Goal: Task Accomplishment & Management: Check status

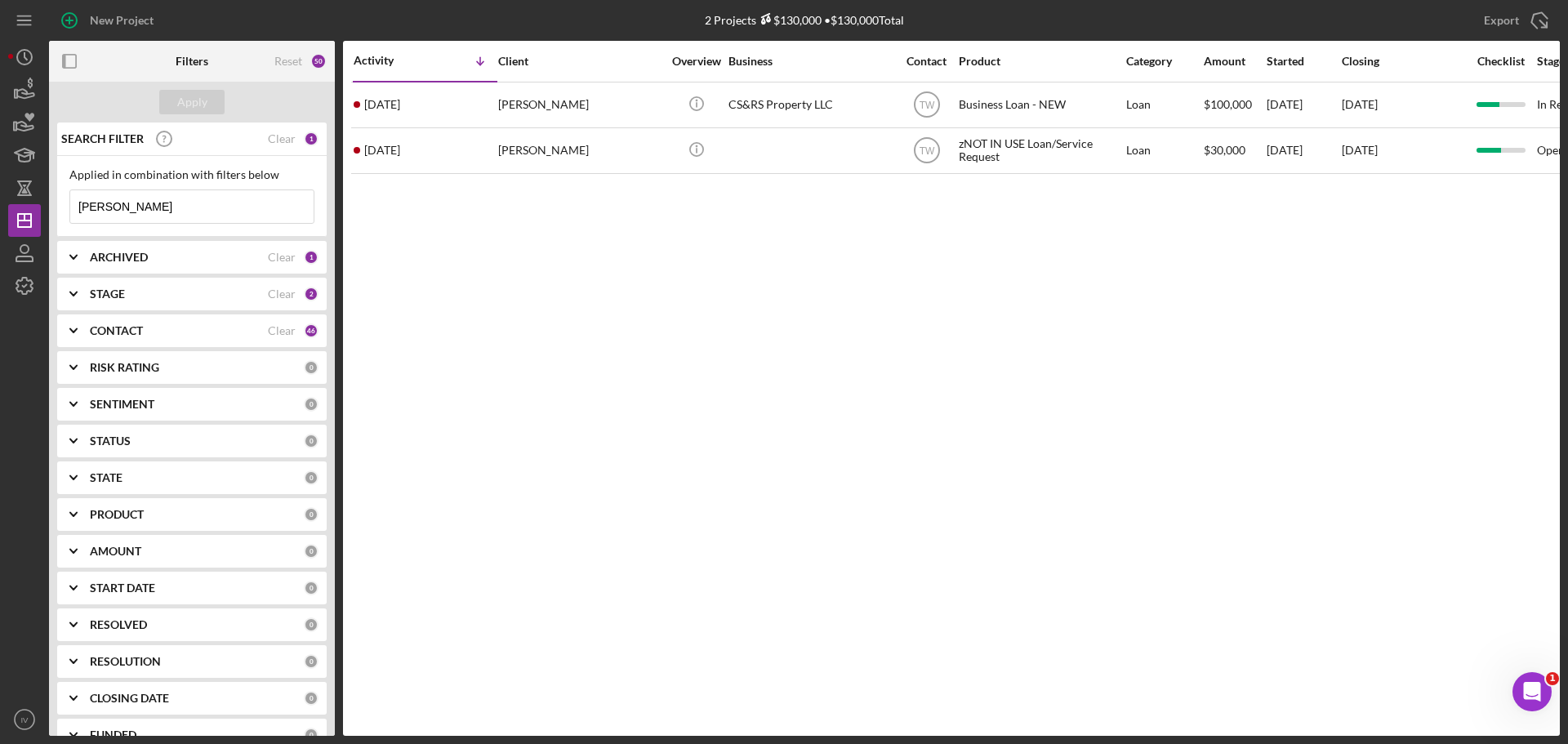
drag, startPoint x: 137, startPoint y: 207, endPoint x: 45, endPoint y: 204, distance: 92.0
click at [45, 204] on div "New Project 2 Projects $130,000 • $130,000 Total [PERSON_NAME] Export Icon/Expo…" at bounding box center [784, 367] width 1552 height 736
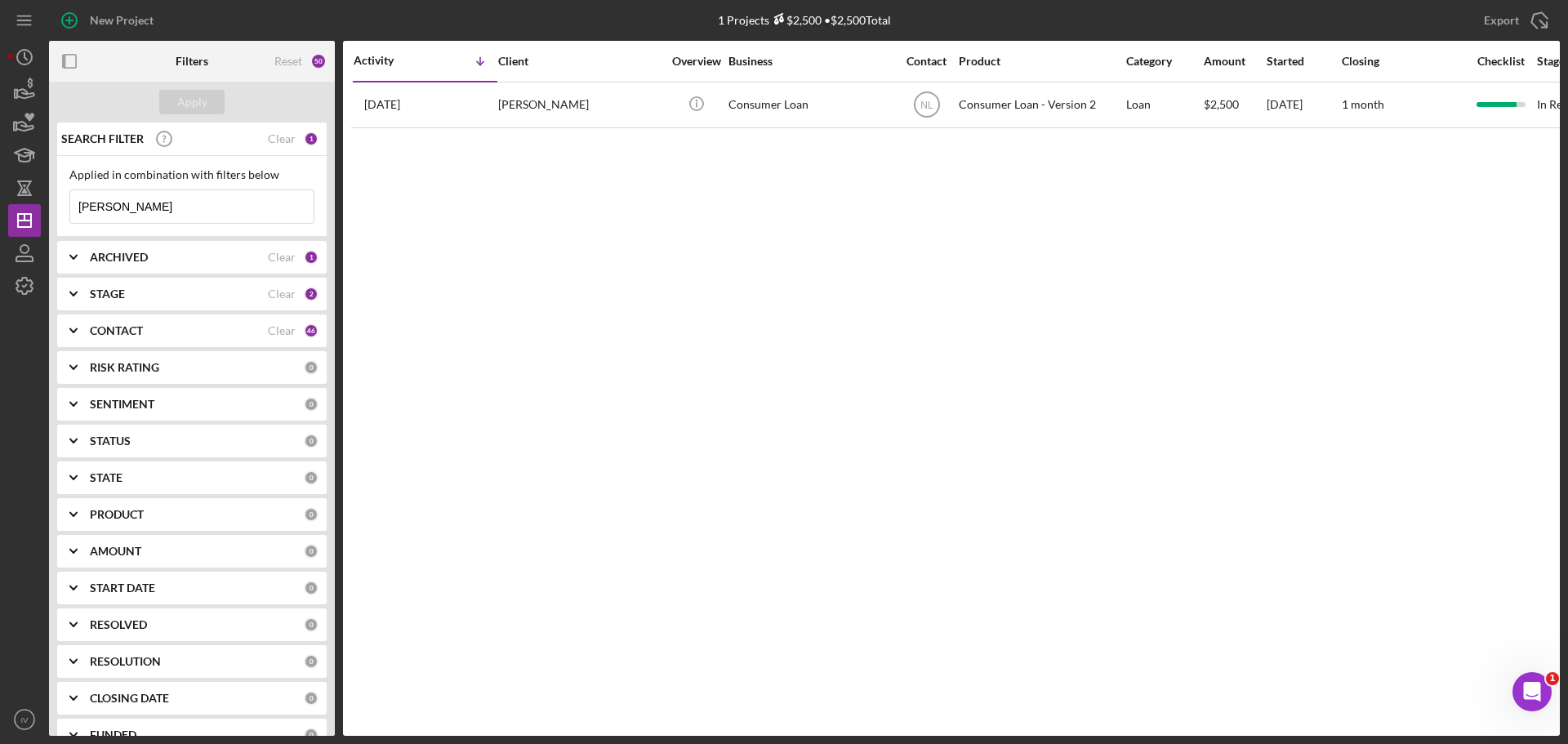
type input "[PERSON_NAME]"
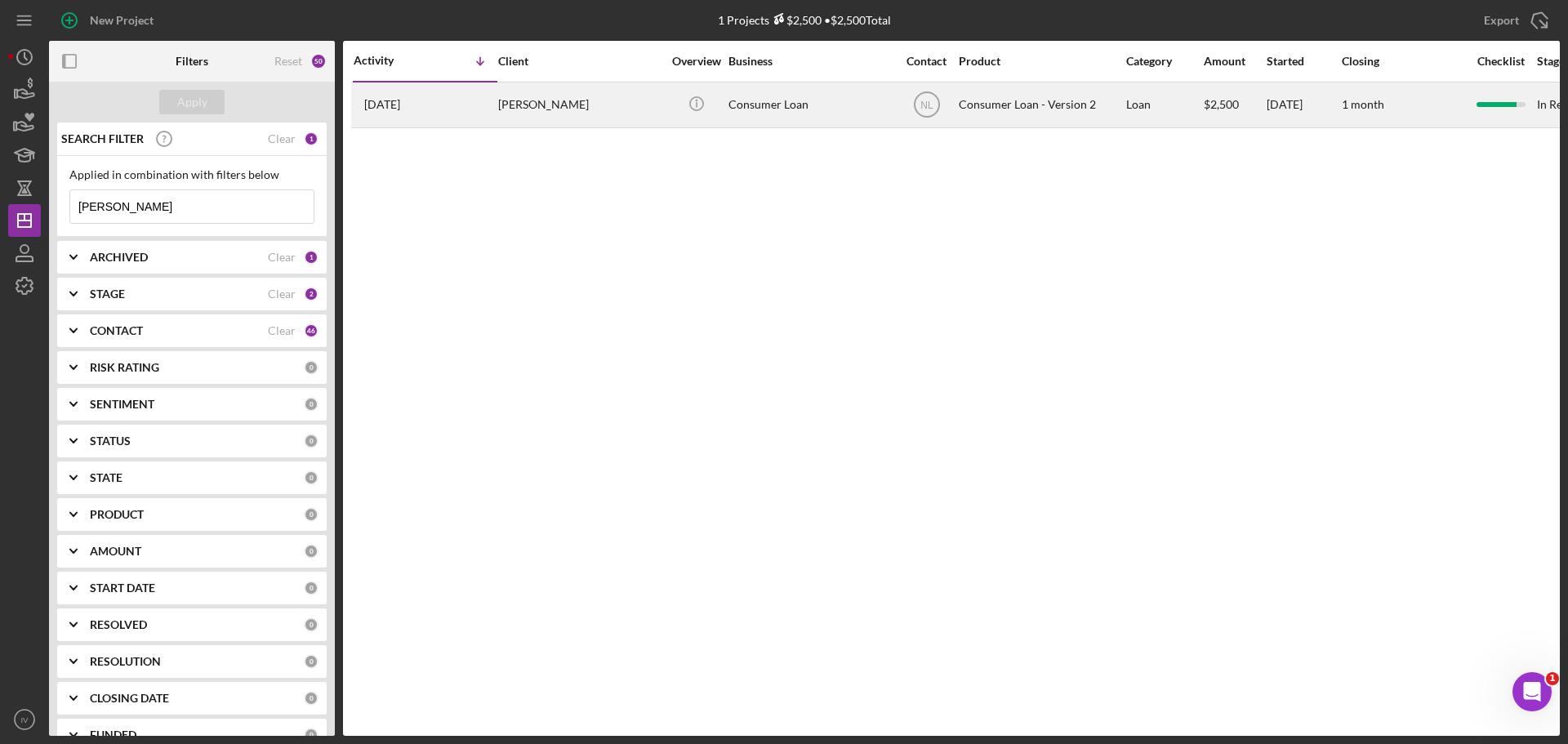
click at [528, 103] on div "[PERSON_NAME]" at bounding box center [579, 105] width 163 height 43
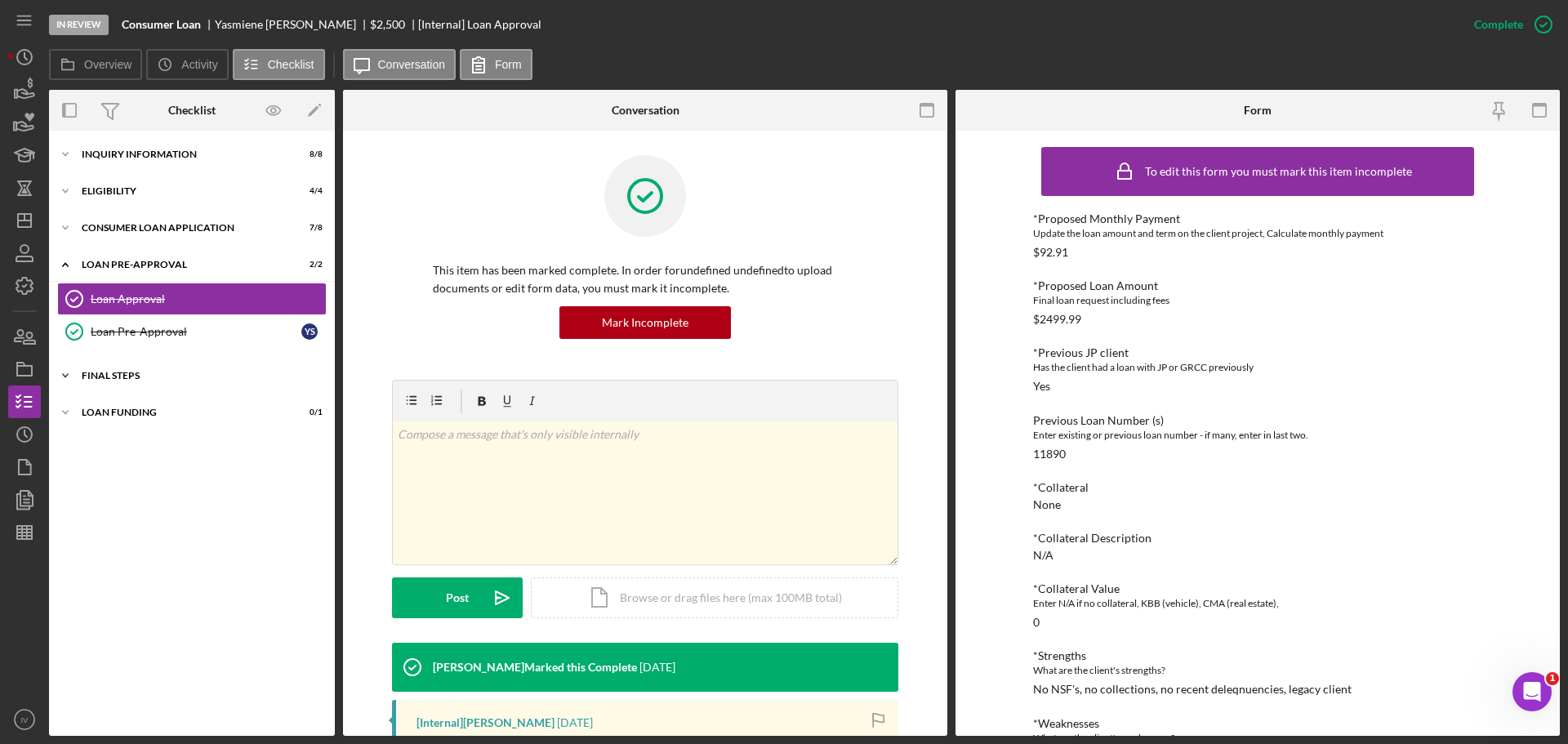
click at [109, 381] on div "Icon/Expander FINAL STEPS 6 / 10" at bounding box center [192, 375] width 286 height 32
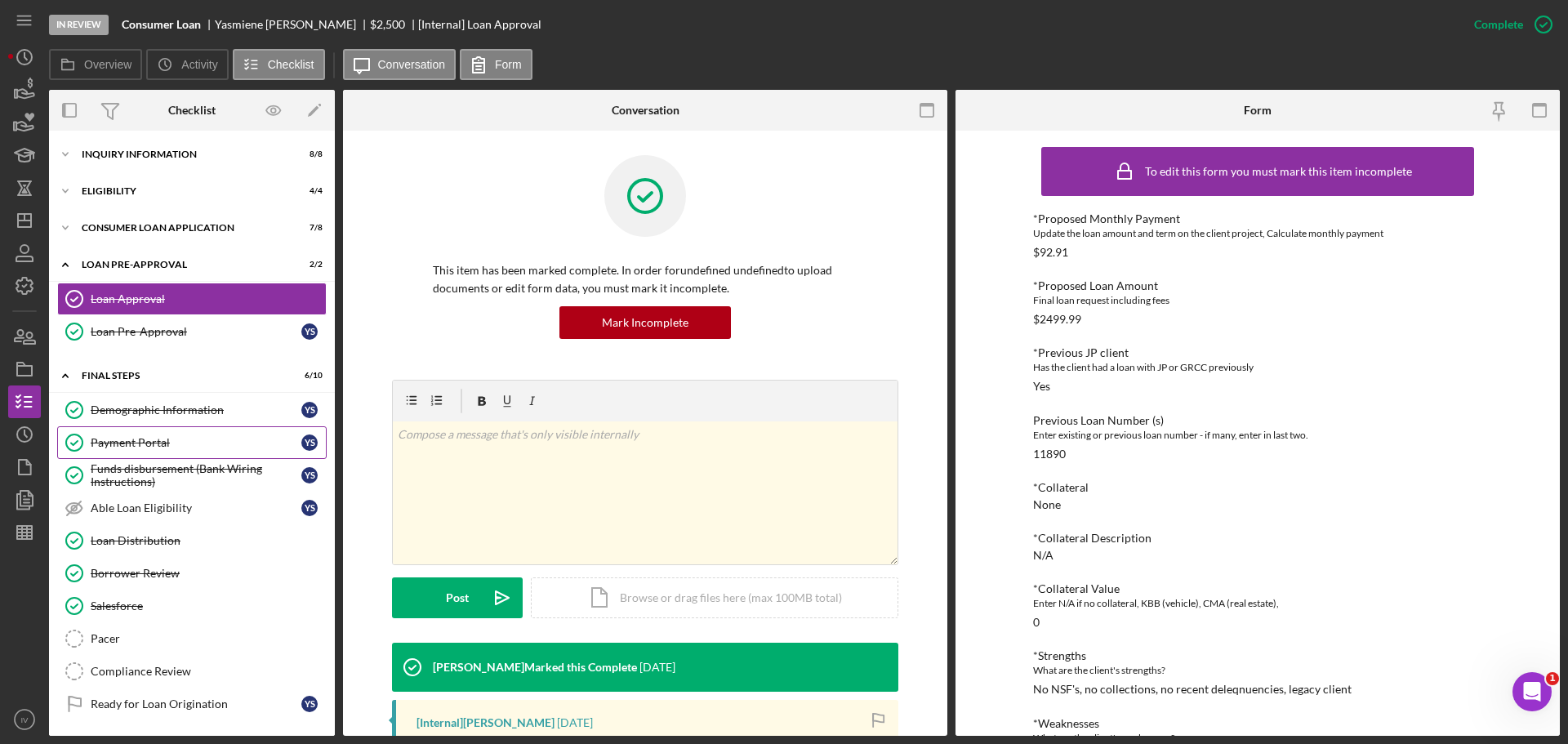
scroll to position [37, 0]
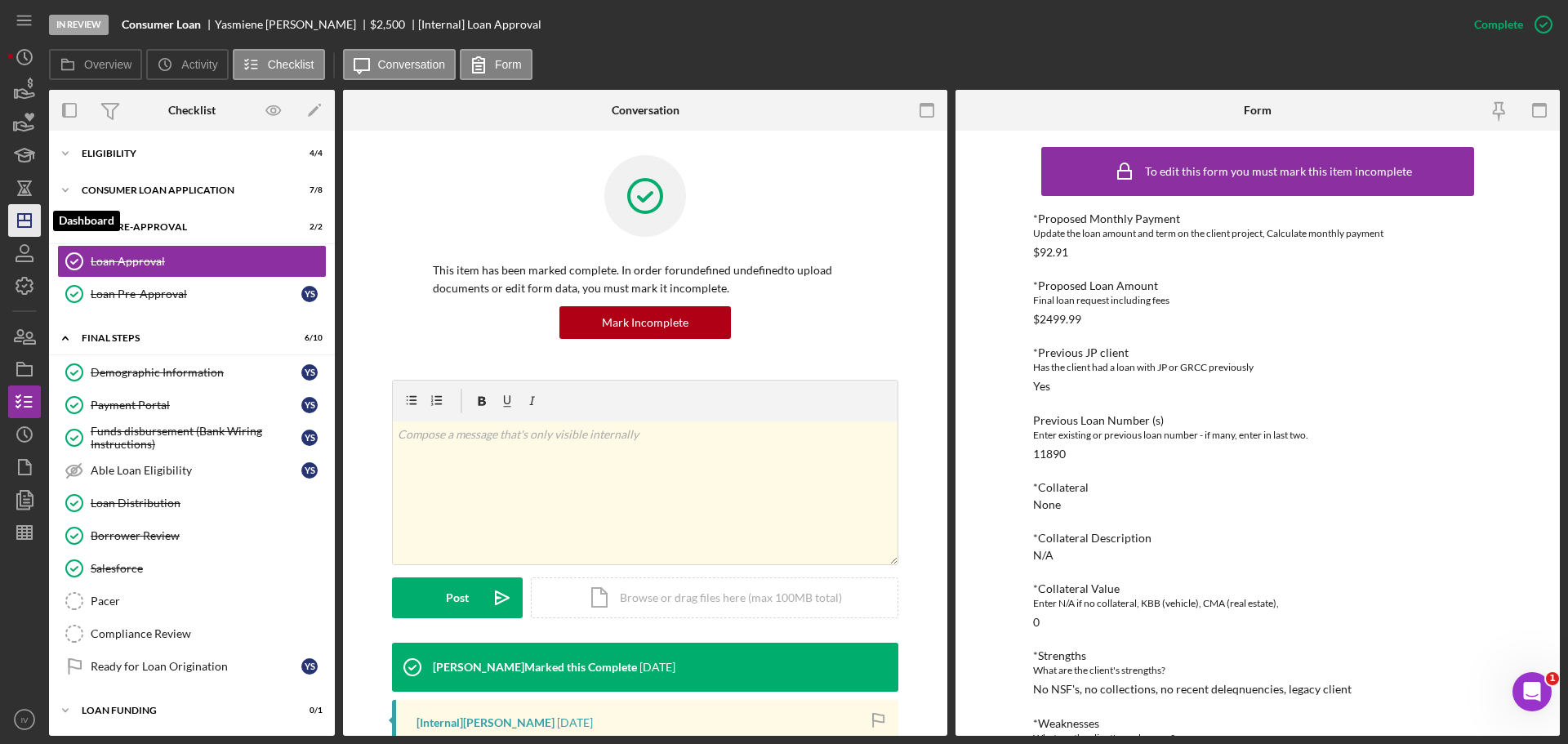
click at [31, 221] on line "button" at bounding box center [25, 221] width 13 height 0
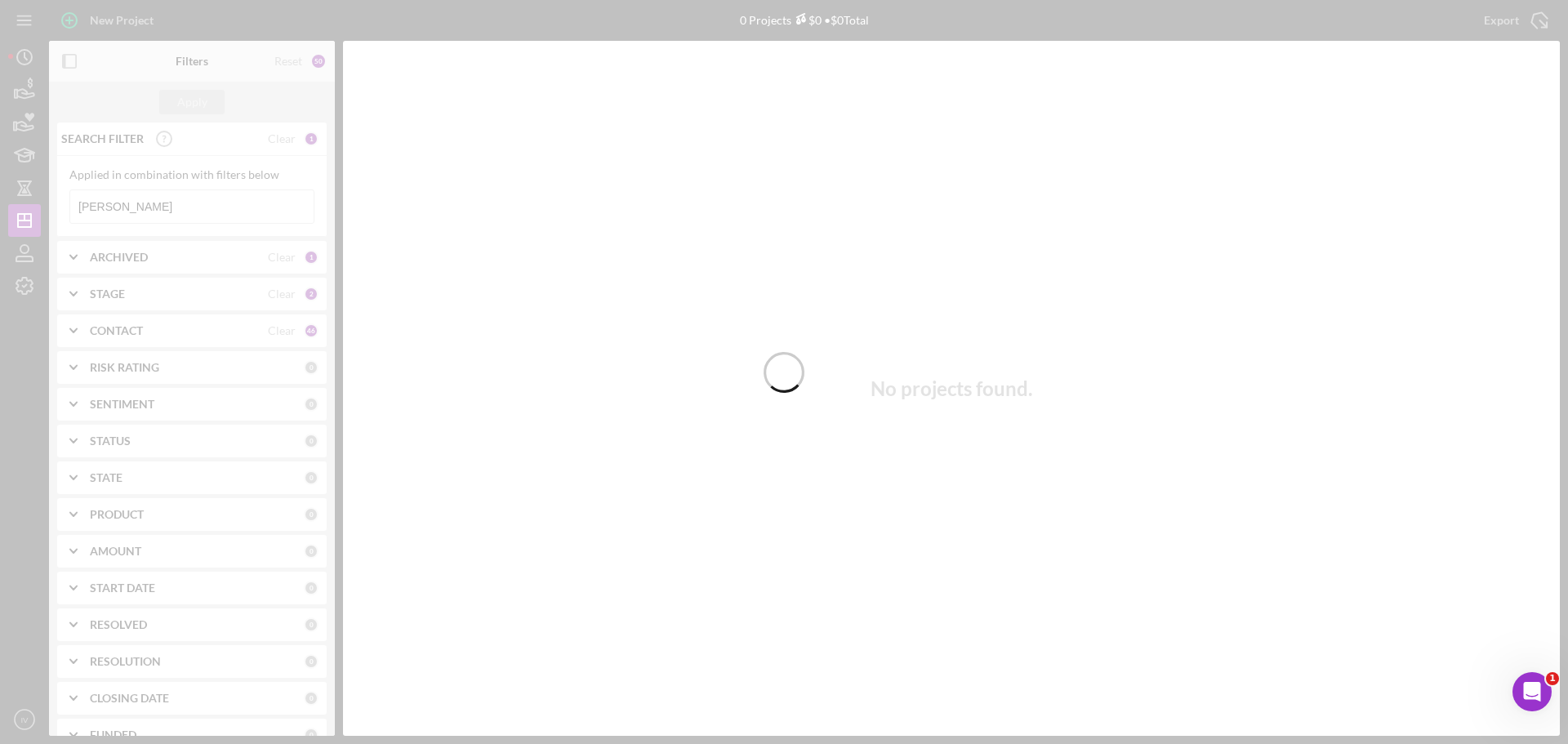
drag, startPoint x: 121, startPoint y: 209, endPoint x: 104, endPoint y: 209, distance: 17.0
click at [104, 209] on div at bounding box center [784, 372] width 1568 height 744
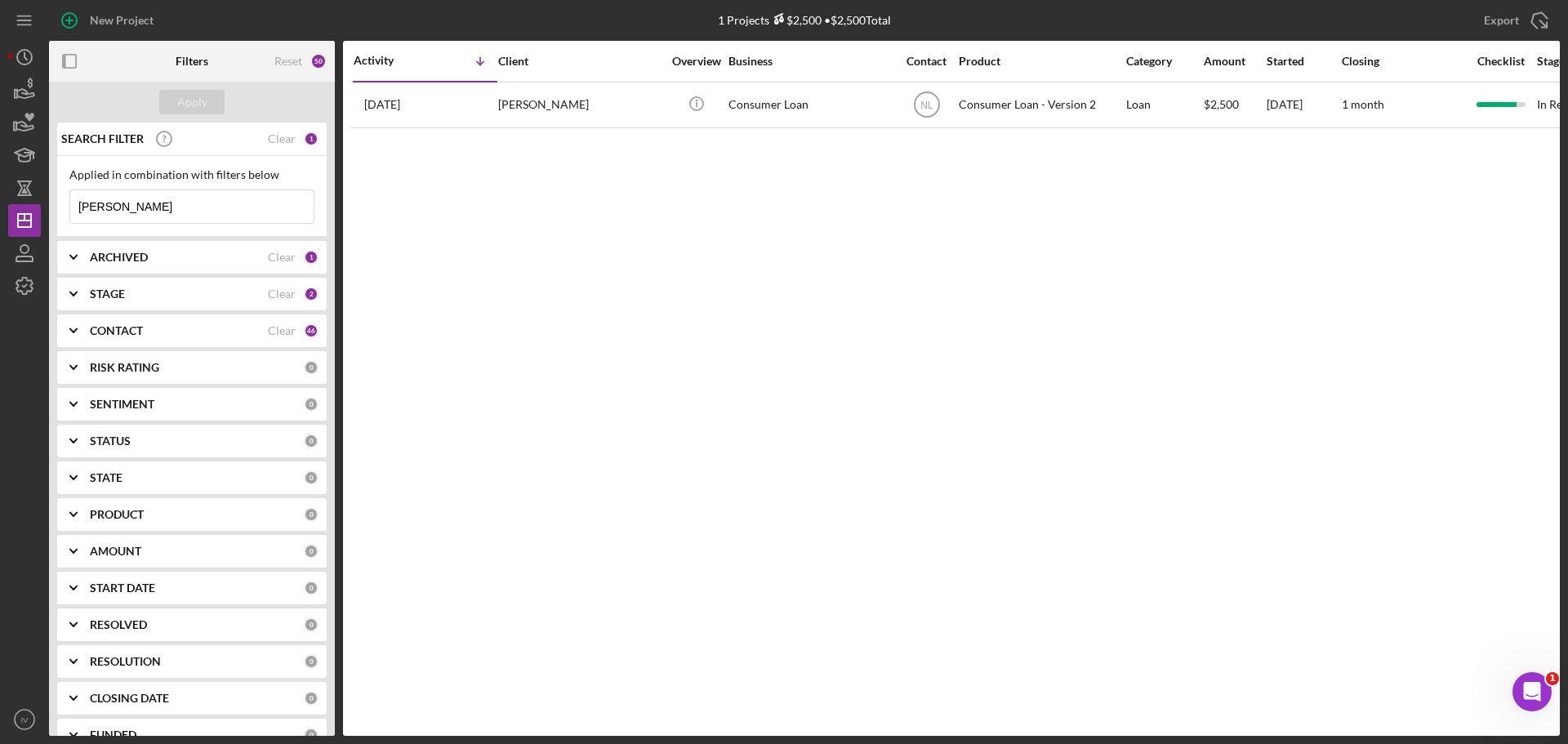
drag, startPoint x: 114, startPoint y: 199, endPoint x: 47, endPoint y: 205, distance: 67.3
click at [58, 204] on div "Applied in combination with filters below [PERSON_NAME] Icon/Menu Close" at bounding box center [192, 197] width 270 height 81
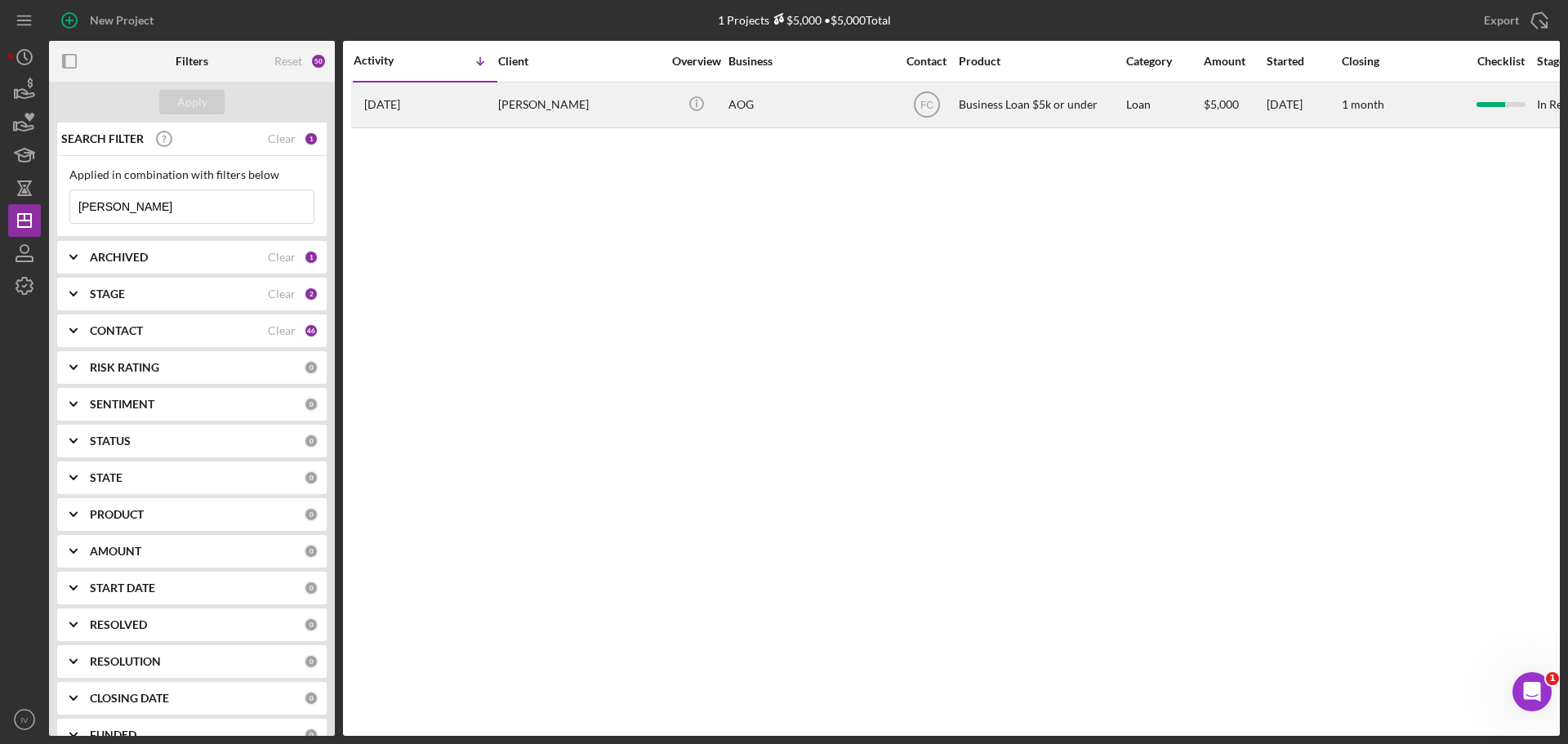
type input "[PERSON_NAME]"
click at [556, 98] on div "[PERSON_NAME]" at bounding box center [579, 105] width 163 height 43
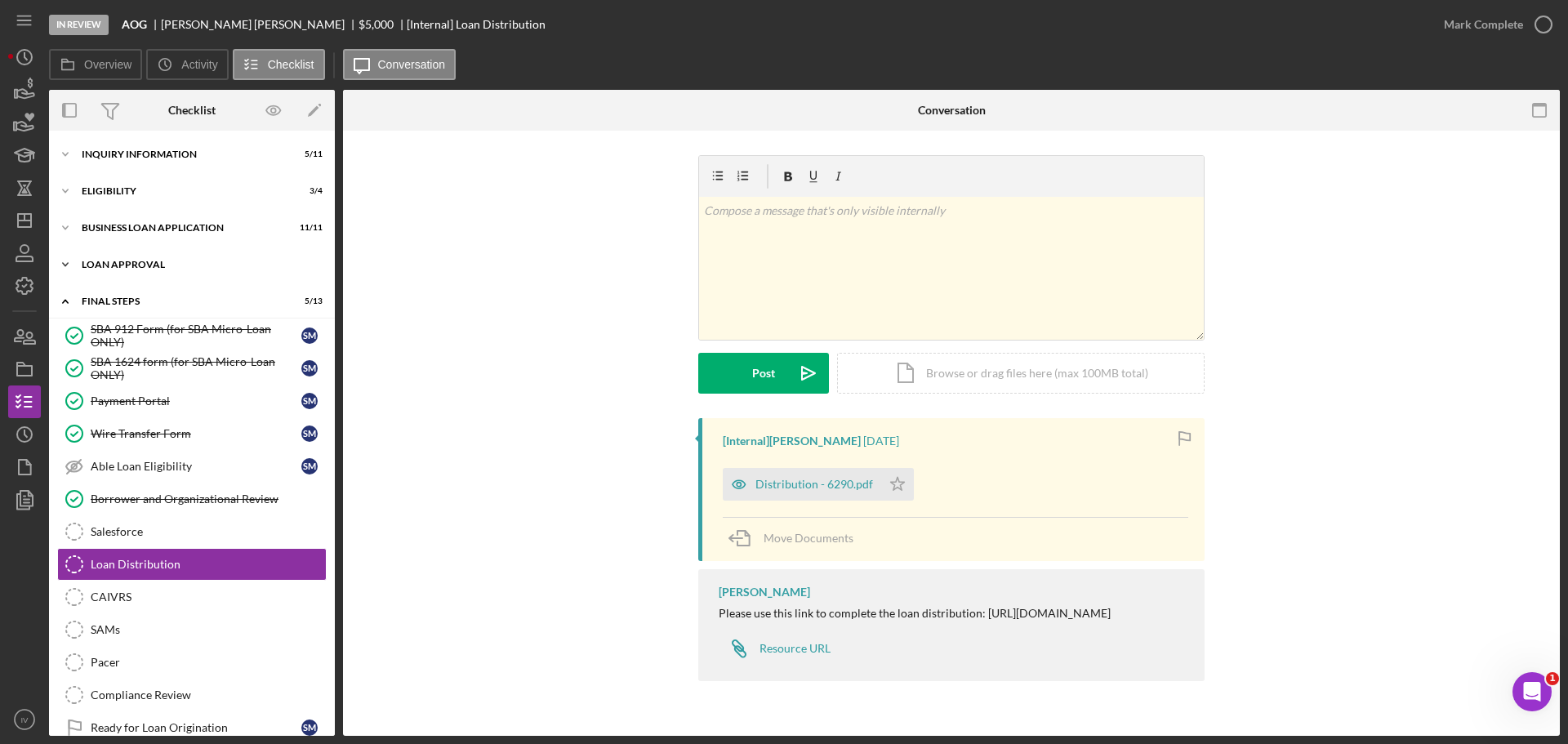
click at [116, 256] on div "Icon/Expander Loan Approval 1 / 2" at bounding box center [192, 264] width 286 height 32
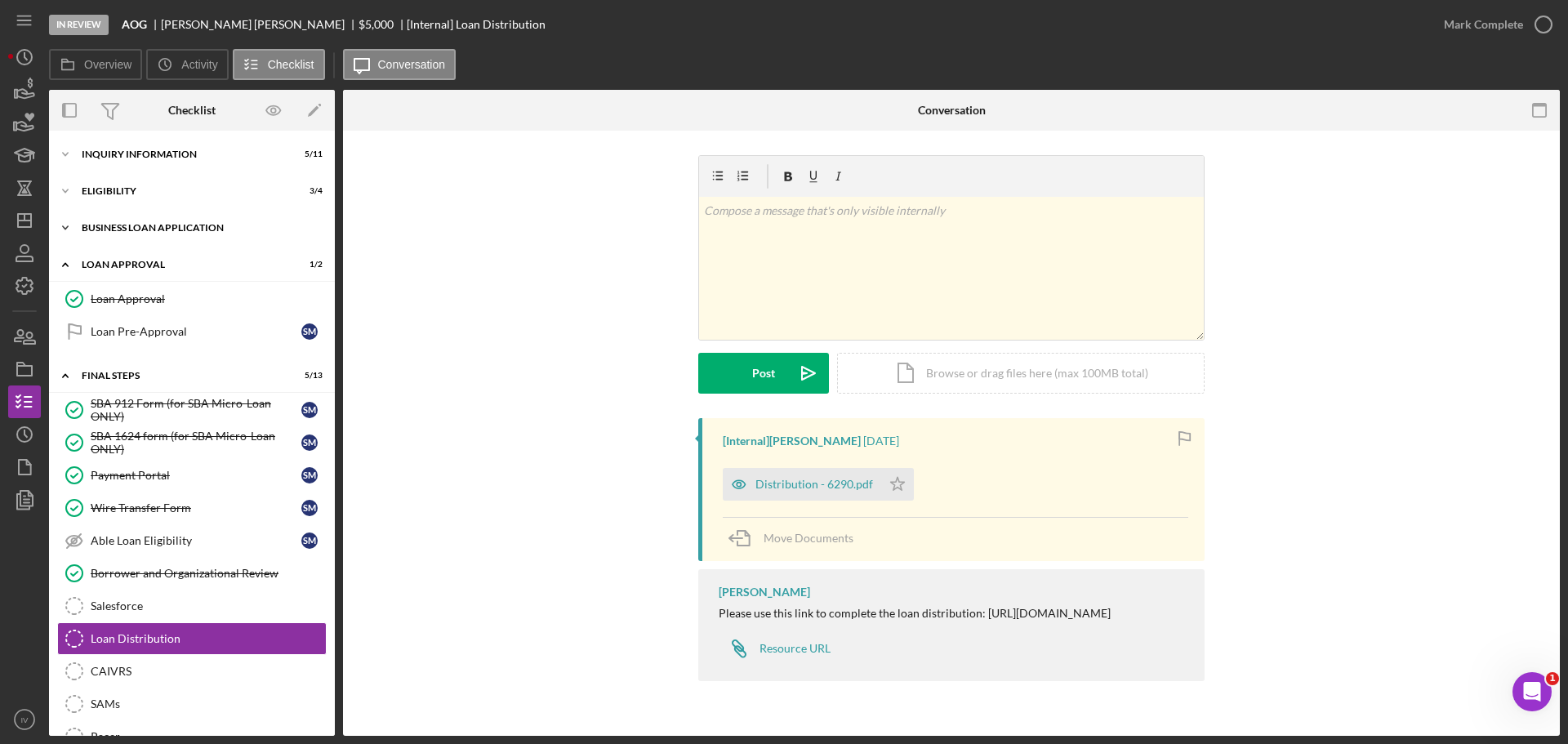
click at [126, 223] on div "BUSINESS LOAN APPLICATION" at bounding box center [198, 228] width 233 height 10
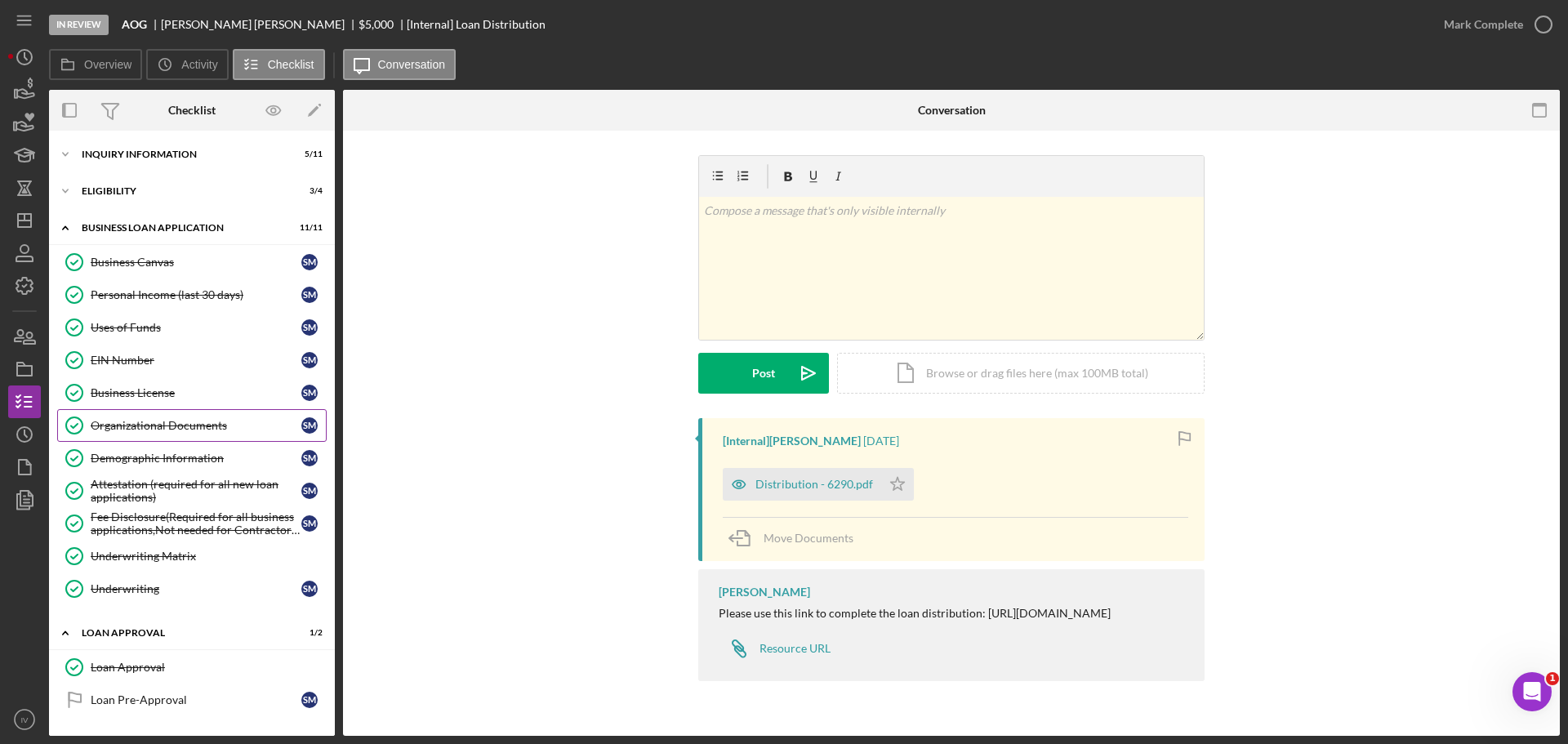
click at [161, 425] on div "Organizational Documents" at bounding box center [196, 425] width 211 height 13
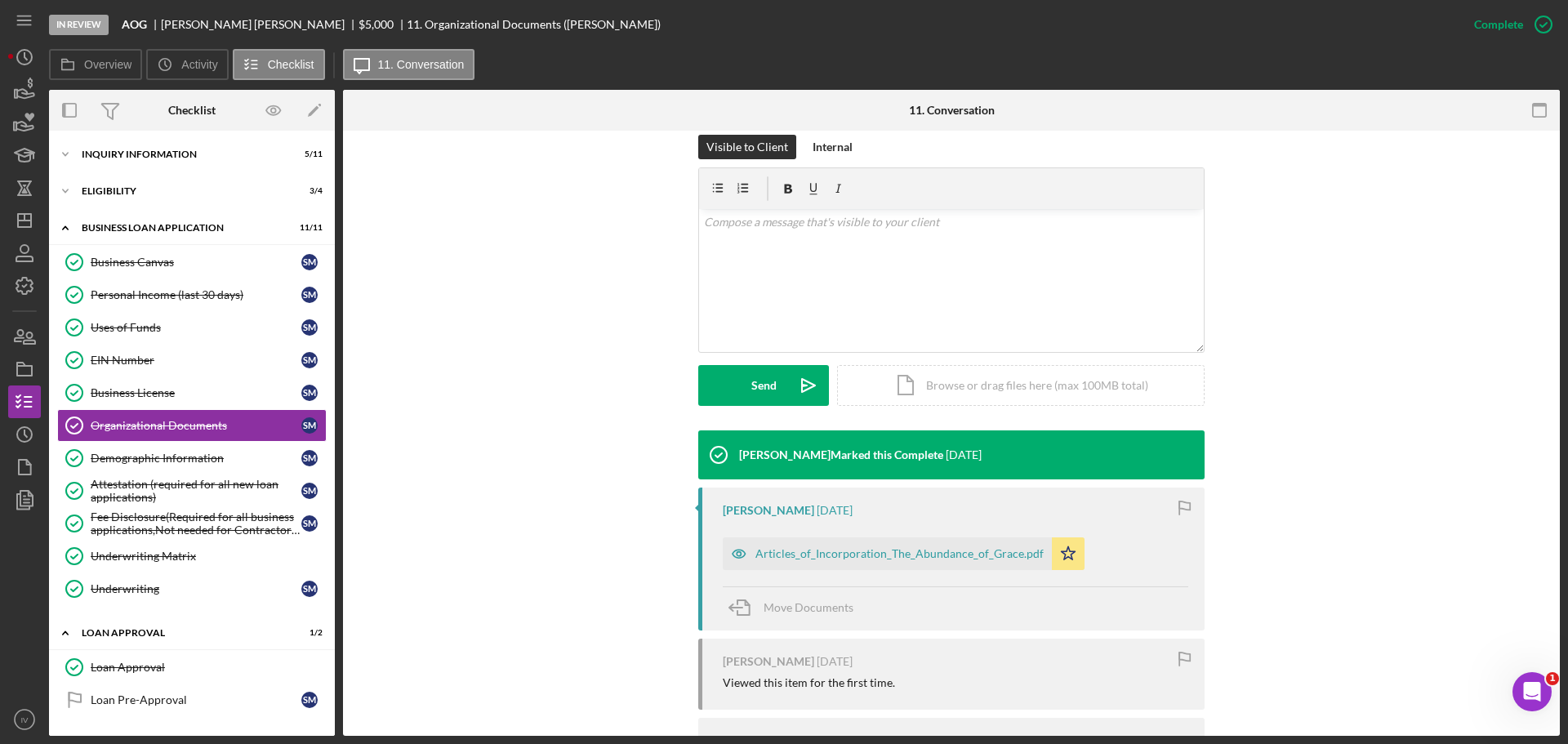
scroll to position [327, 0]
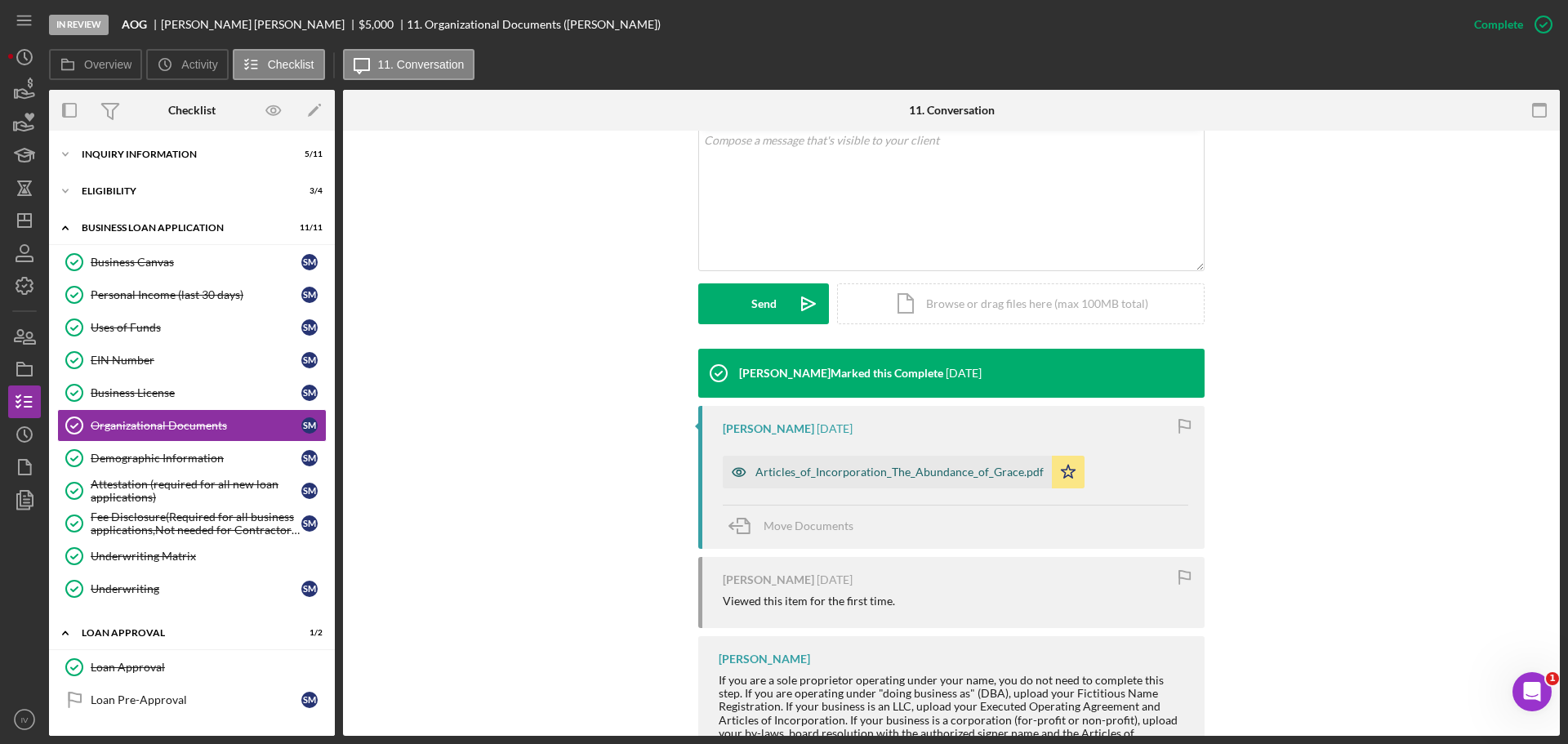
click at [828, 475] on div "Articles_of_Incorporation_The_Abundance_of_Grace.pdf" at bounding box center [899, 473] width 288 height 13
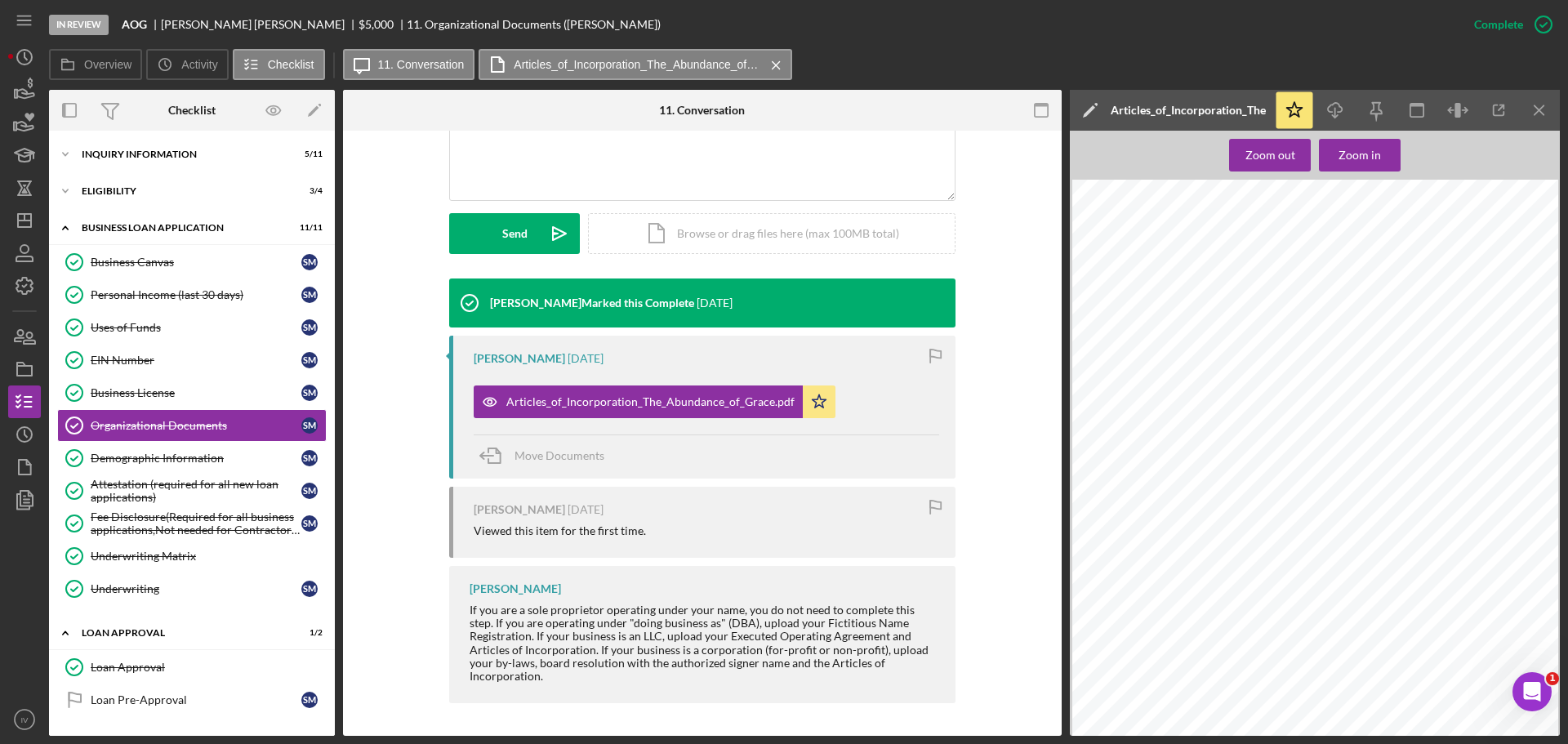
scroll to position [315, 0]
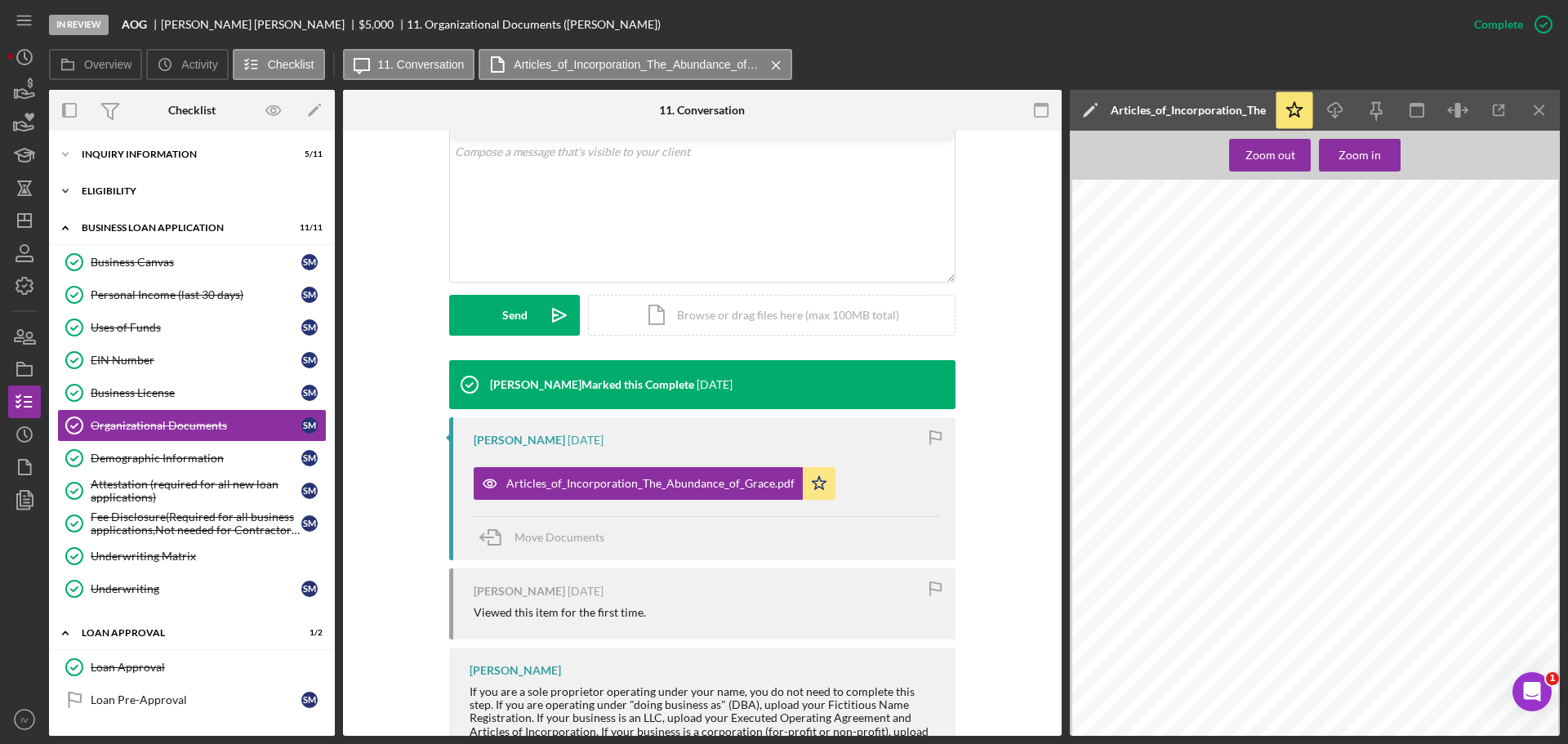
click at [98, 185] on div "Icon/Expander Eligibility 3 / 4" at bounding box center [192, 190] width 286 height 32
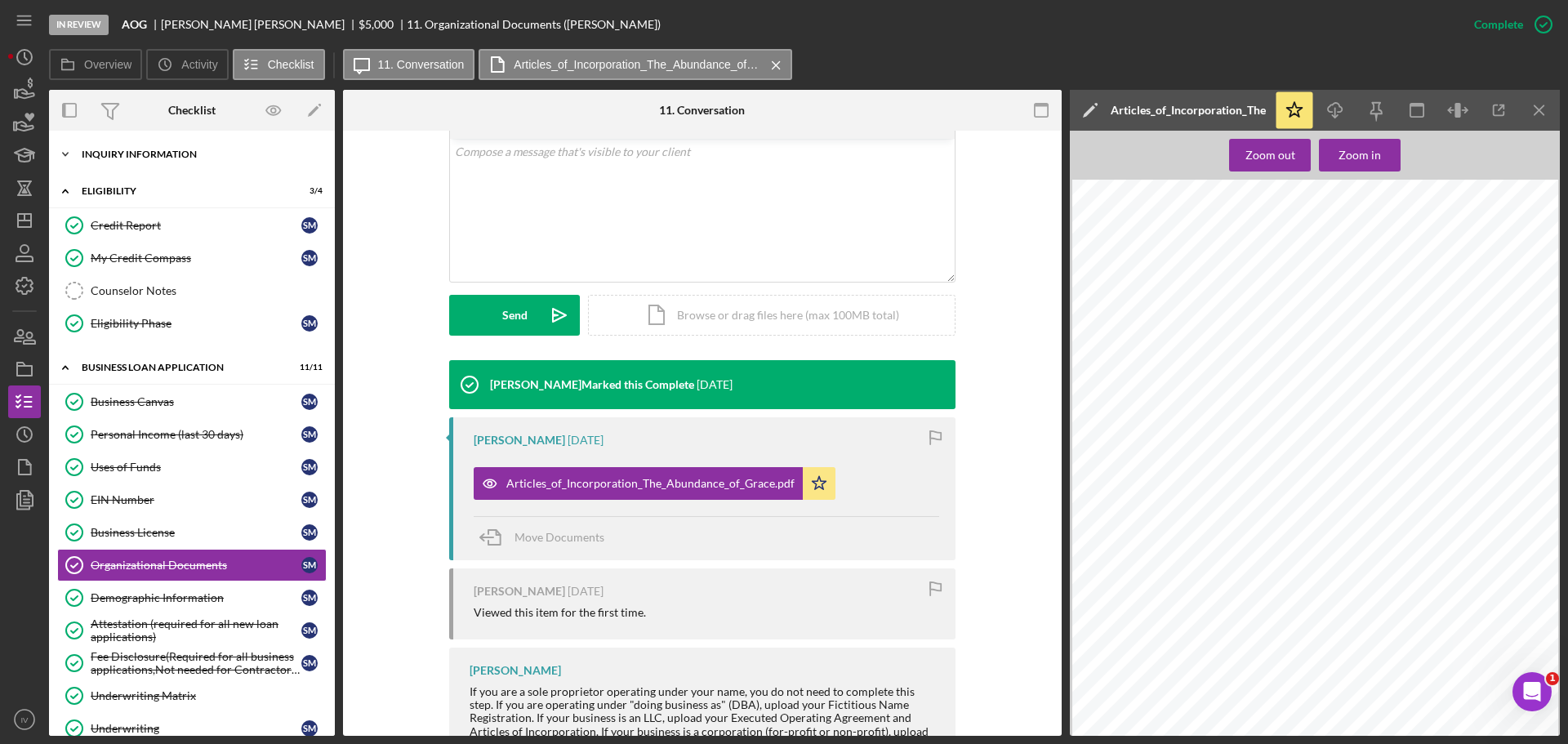
click at [137, 152] on div "INQUIRY INFORMATION" at bounding box center [198, 155] width 233 height 10
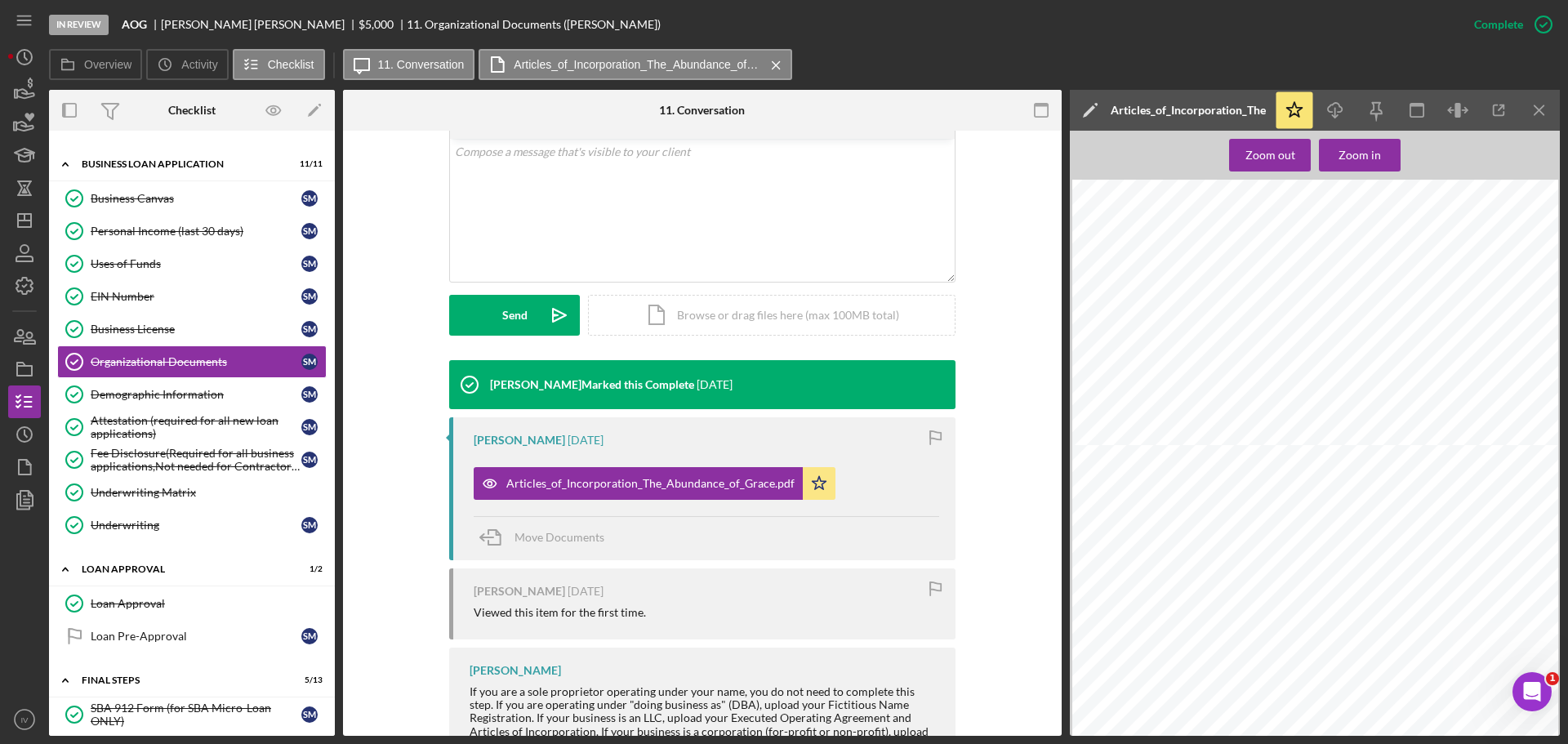
scroll to position [618, 0]
click at [31, 219] on polygon "button" at bounding box center [25, 221] width 13 height 13
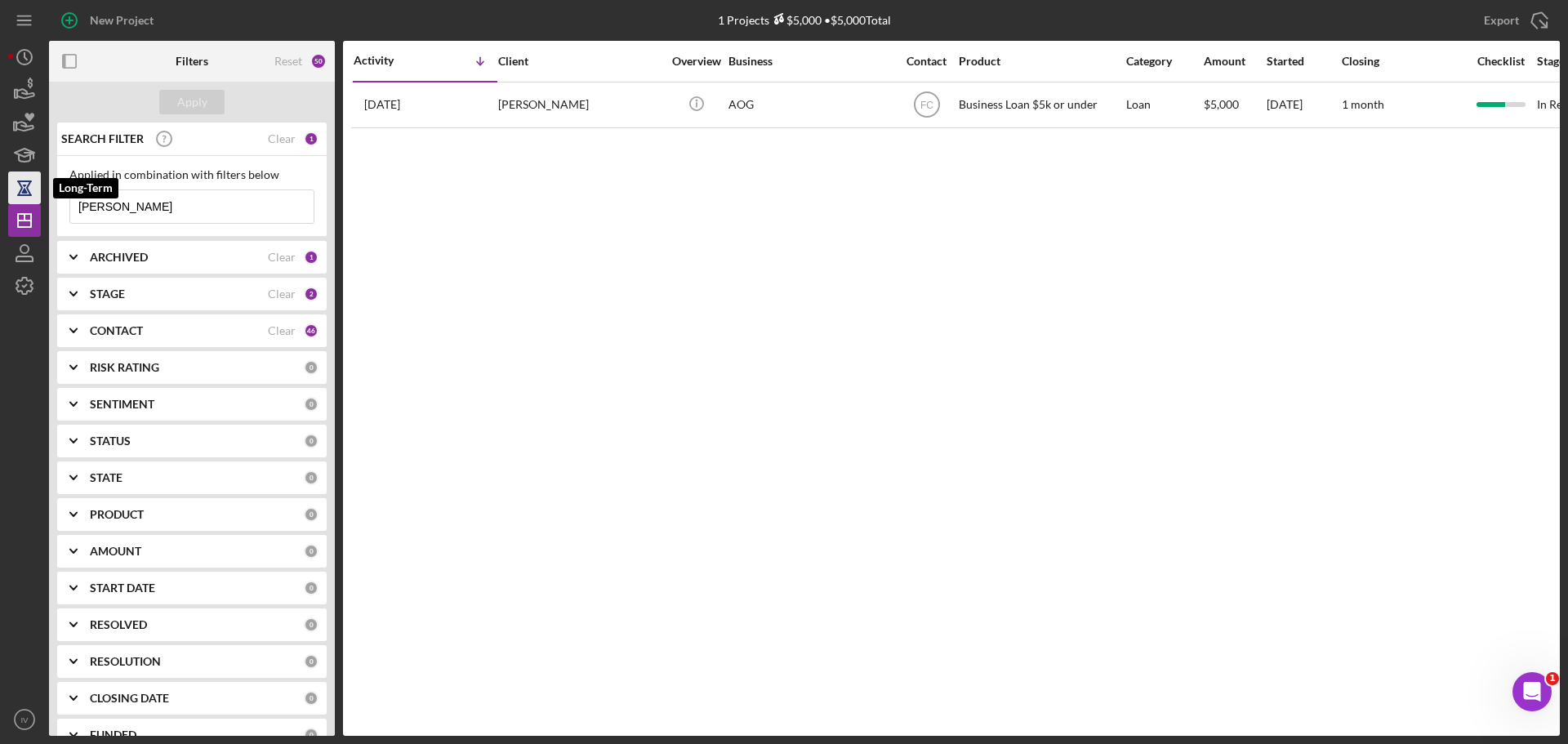
drag, startPoint x: 129, startPoint y: 214, endPoint x: 10, endPoint y: 200, distance: 119.8
click at [10, 200] on div "New Project 1 Projects $5,000 • $5,000 Total [PERSON_NAME] Export Icon/Export F…" at bounding box center [784, 367] width 1552 height 736
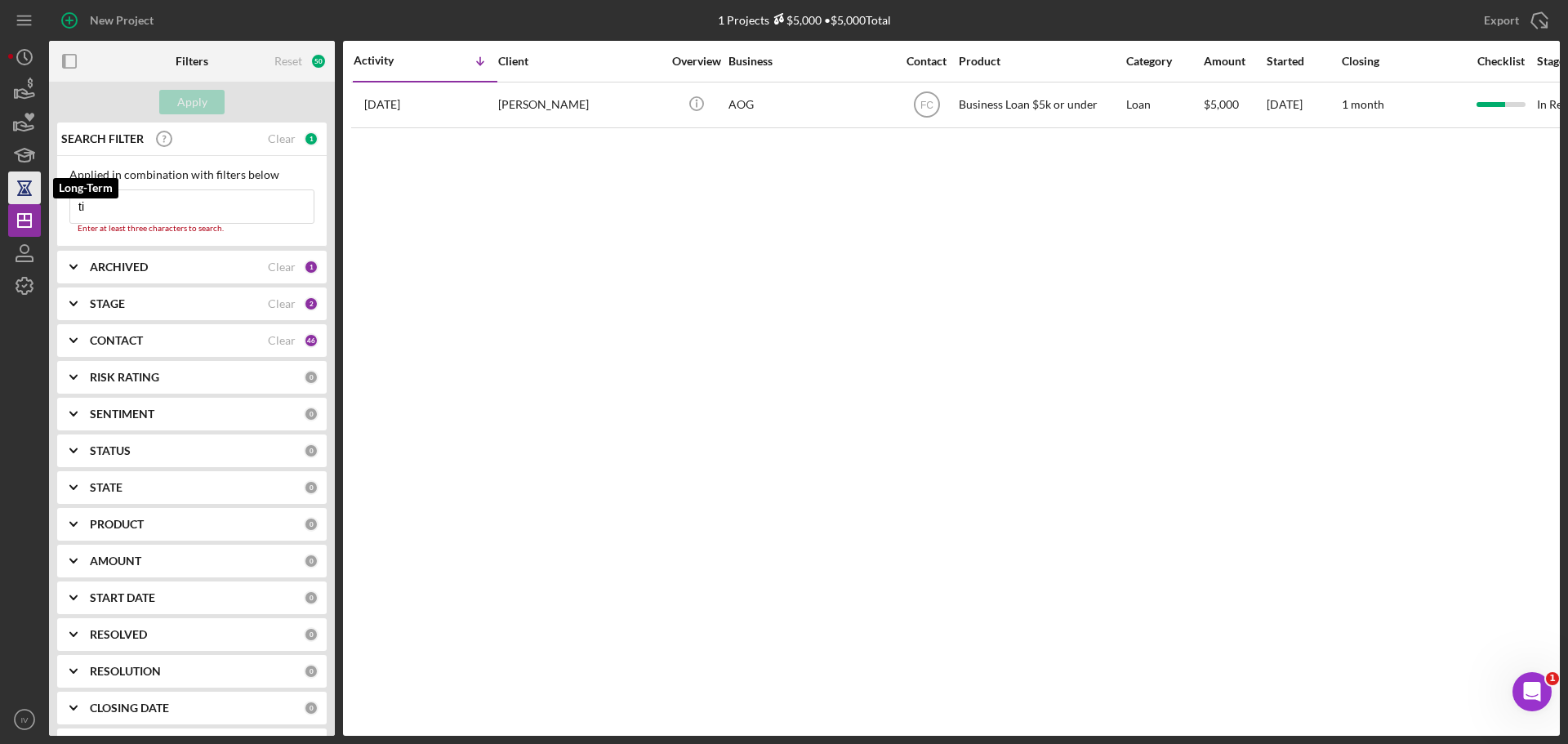
type input "t"
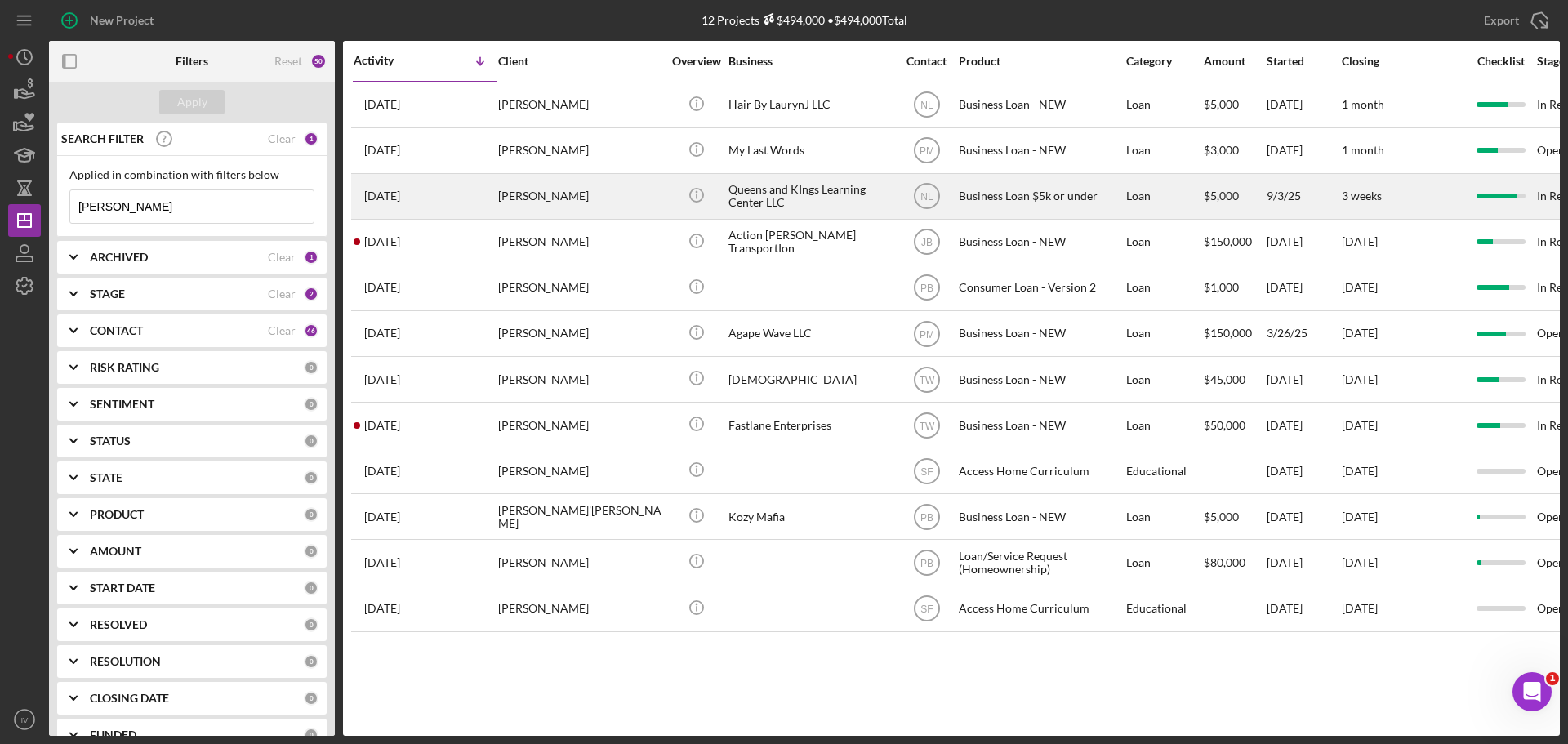
type input "[PERSON_NAME]"
click at [530, 198] on div "[PERSON_NAME]" at bounding box center [579, 196] width 163 height 43
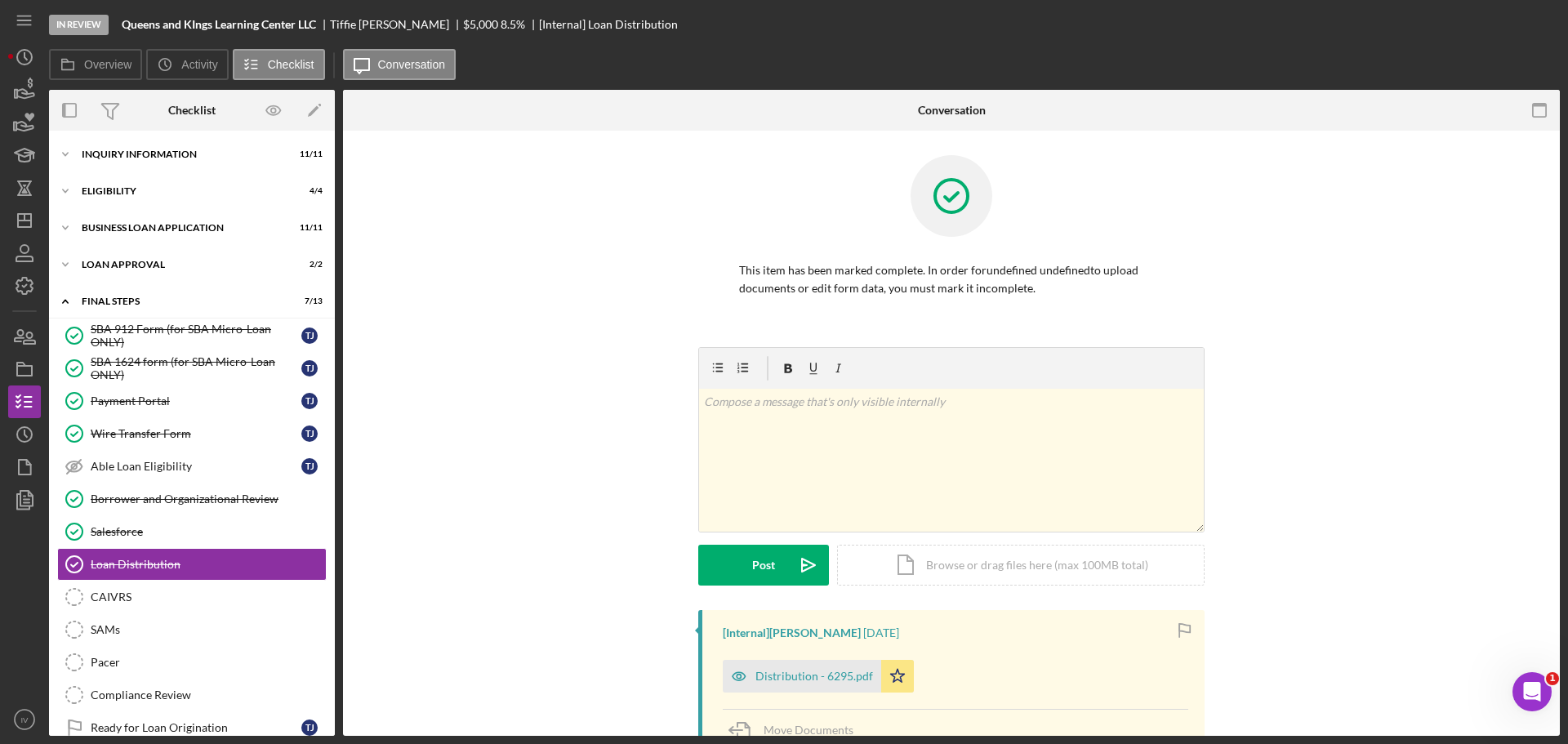
scroll to position [60, 0]
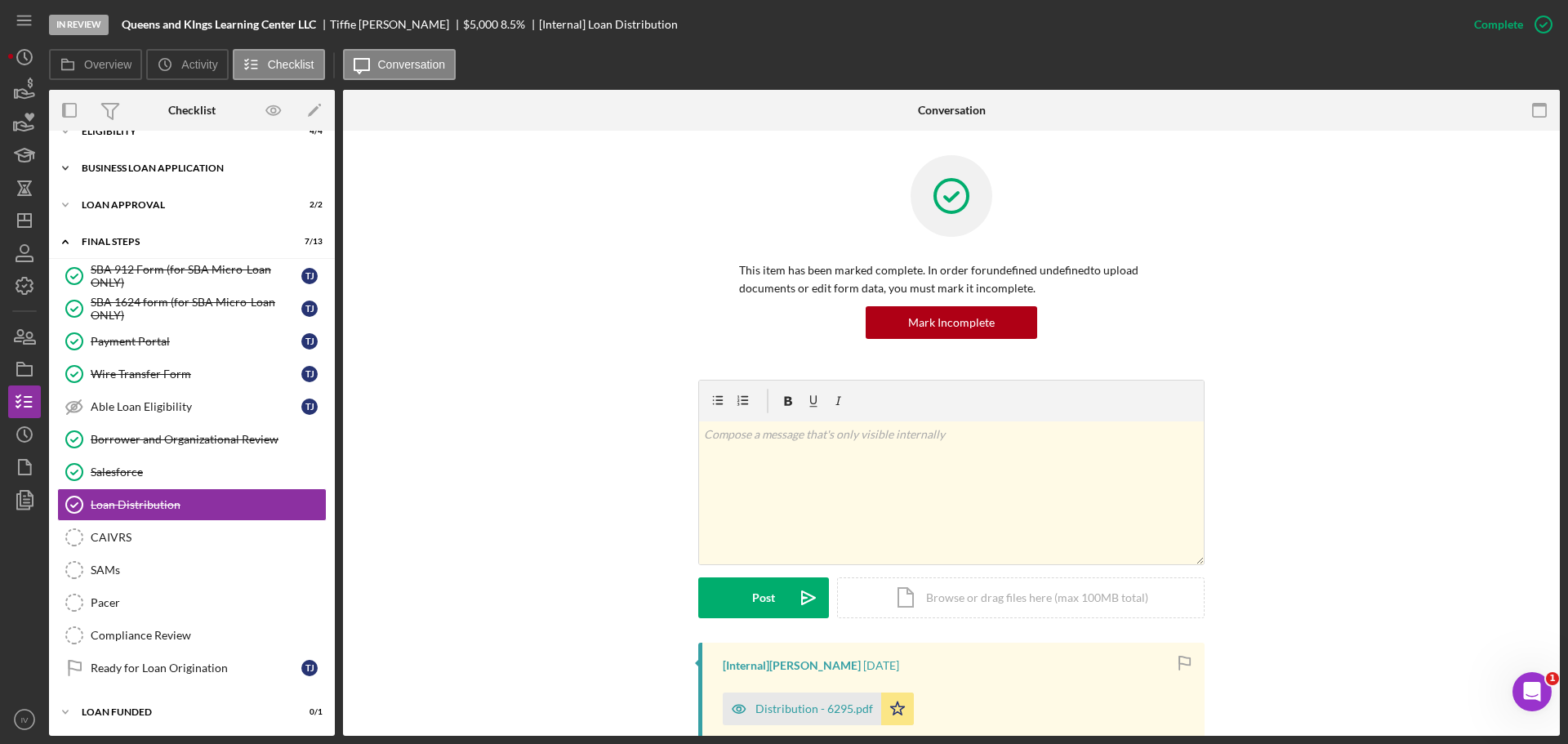
click at [138, 170] on div "BUSINESS LOAN APPLICATION" at bounding box center [198, 168] width 233 height 10
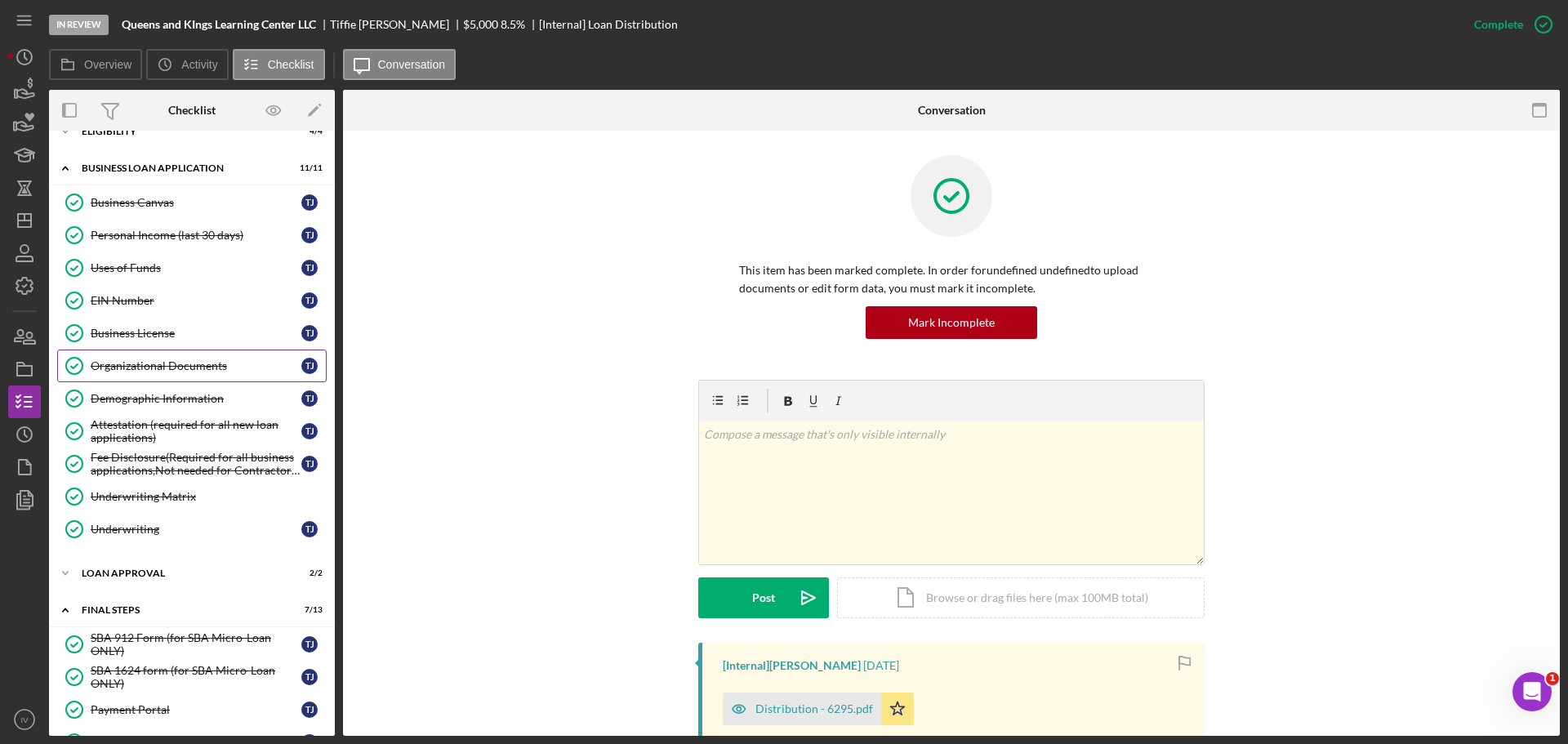
click at [150, 370] on div "Organizational Documents" at bounding box center [196, 366] width 211 height 13
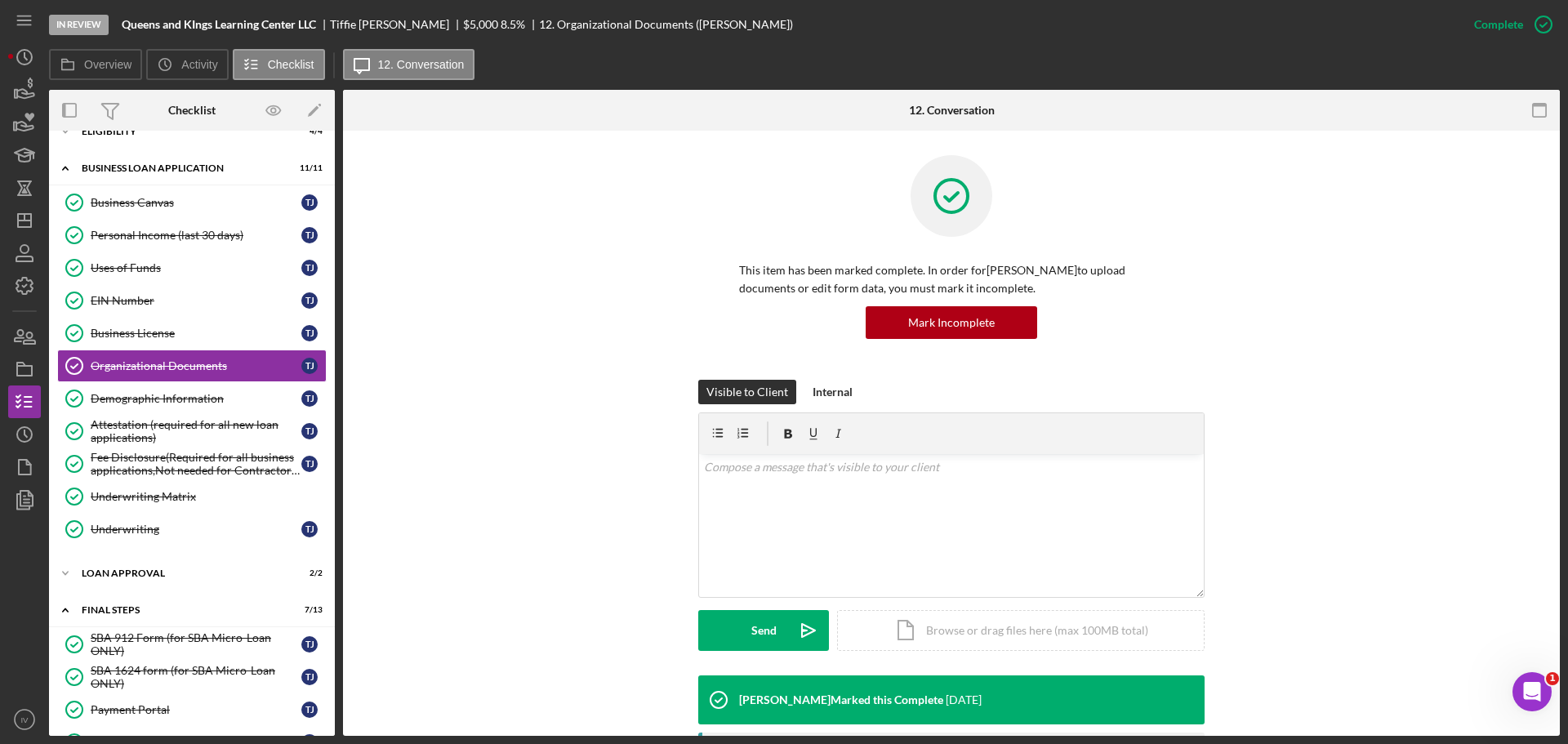
scroll to position [327, 0]
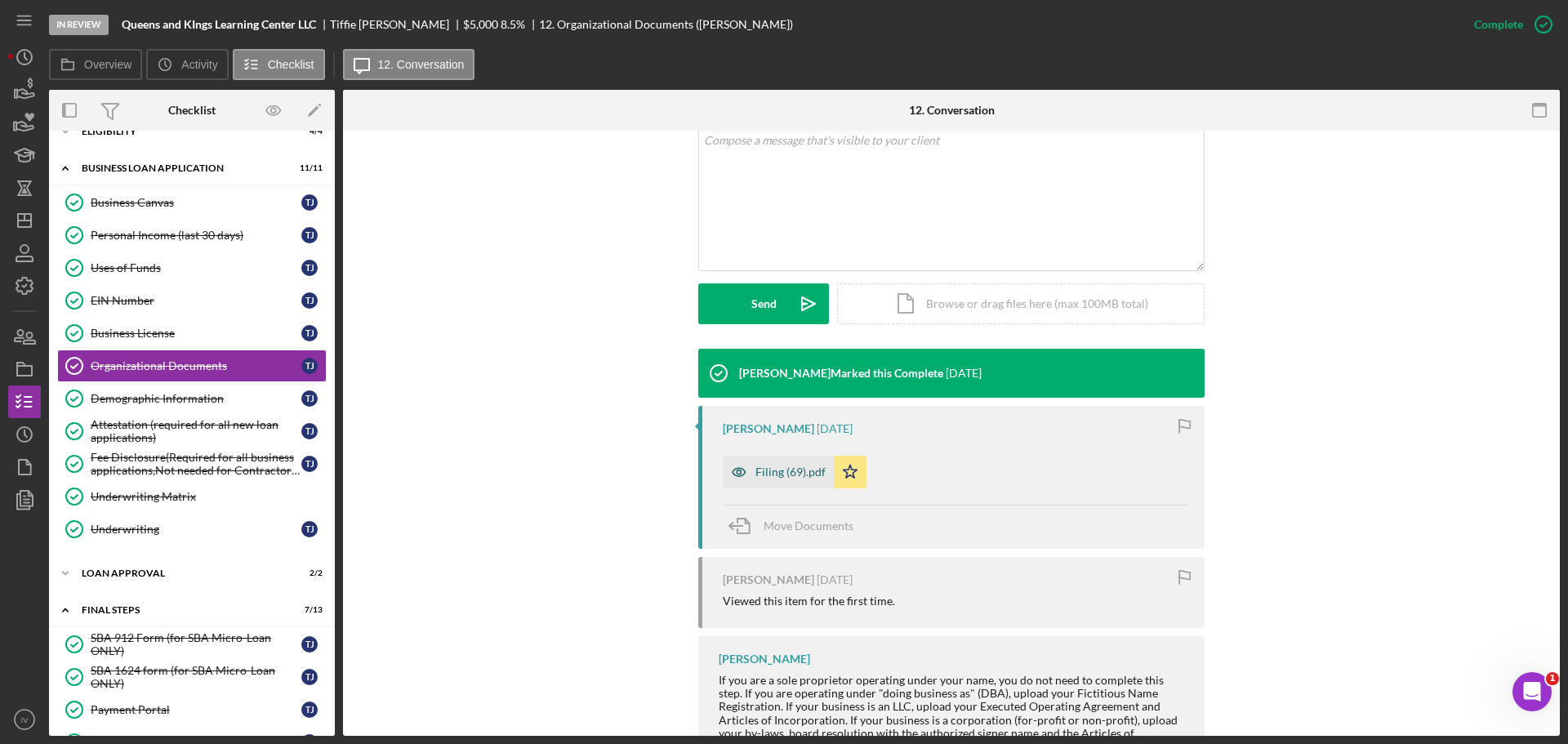
click at [760, 474] on div "Filing (69).pdf" at bounding box center [790, 473] width 70 height 13
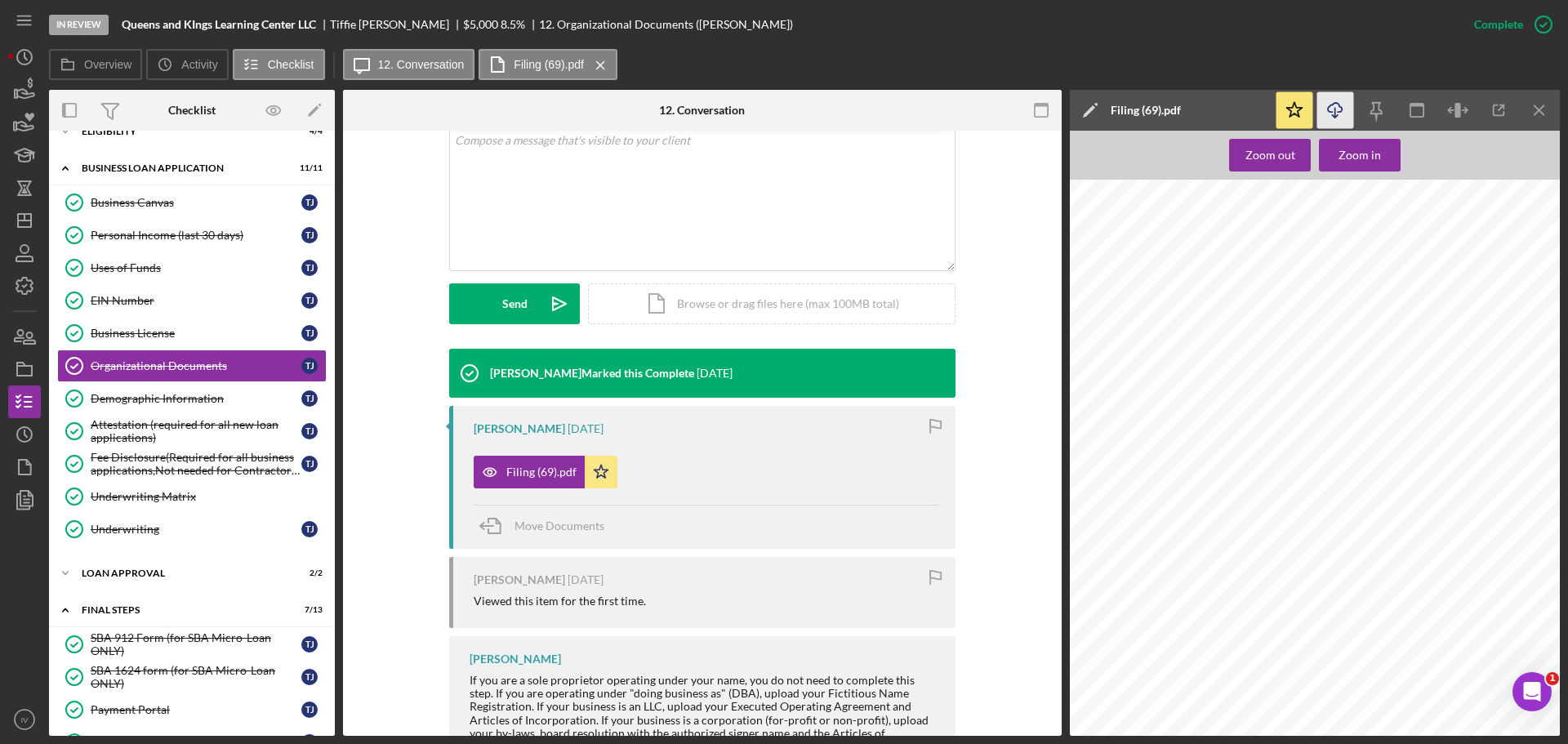
click at [1343, 112] on icon "Icon/Download" at bounding box center [1335, 111] width 36 height 36
